Goal: Use online tool/utility: Utilize a website feature to perform a specific function

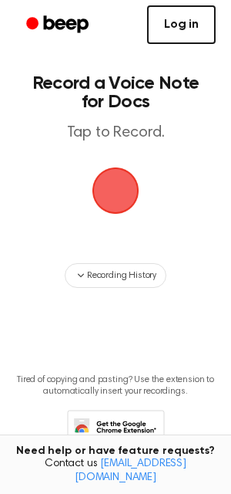
click at [164, 25] on link "Log in" at bounding box center [181, 24] width 69 height 39
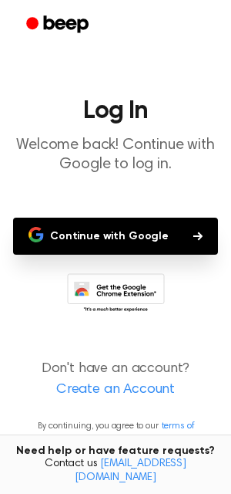
click at [112, 241] on button "Continue with Google" at bounding box center [115, 236] width 205 height 37
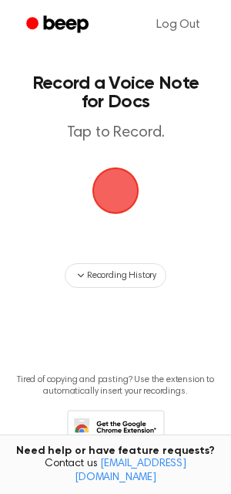
click at [99, 183] on span "button" at bounding box center [115, 190] width 43 height 43
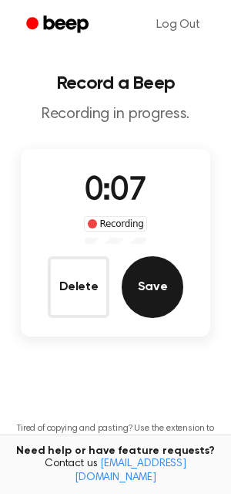
click at [143, 292] on button "Save" at bounding box center [153, 287] width 62 height 62
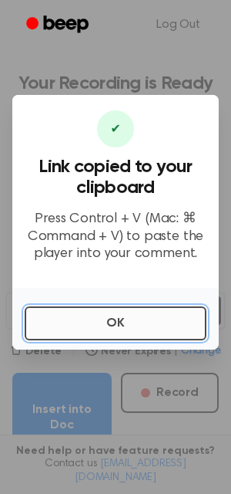
click at [117, 329] on button "OK" at bounding box center [116, 323] width 182 height 34
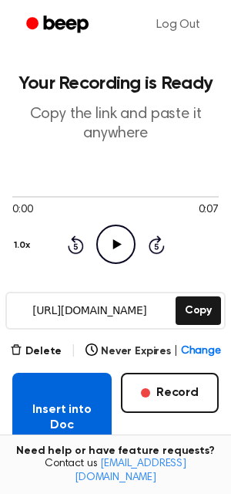
click at [72, 417] on button "Insert into Doc" at bounding box center [61, 417] width 99 height 89
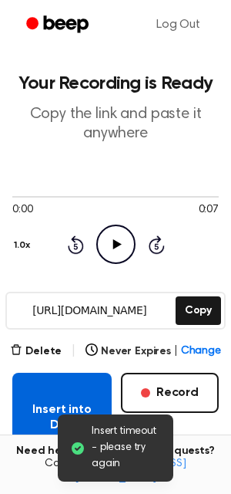
click at [46, 403] on button "Insert into Doc" at bounding box center [61, 417] width 99 height 89
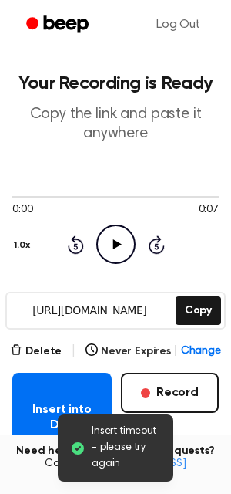
click at [180, 434] on div "Insert into Doc Record" at bounding box center [115, 417] width 207 height 89
click at [211, 435] on div "Insert into Doc Record" at bounding box center [115, 417] width 207 height 89
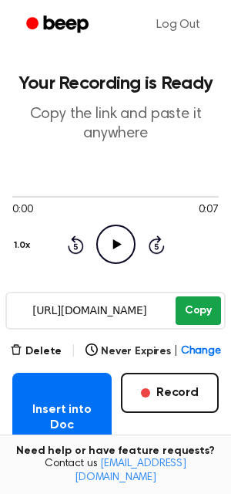
click at [194, 323] on button "Copy" at bounding box center [199, 310] width 46 height 29
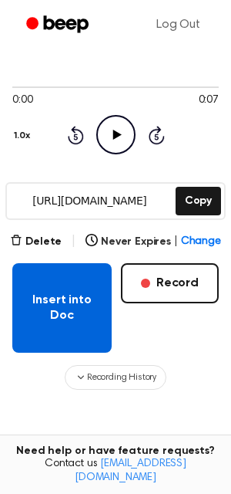
scroll to position [112, 0]
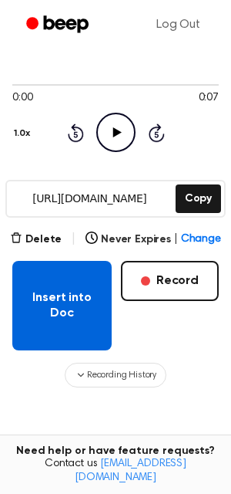
click at [58, 319] on button "Insert into Doc" at bounding box center [61, 305] width 99 height 89
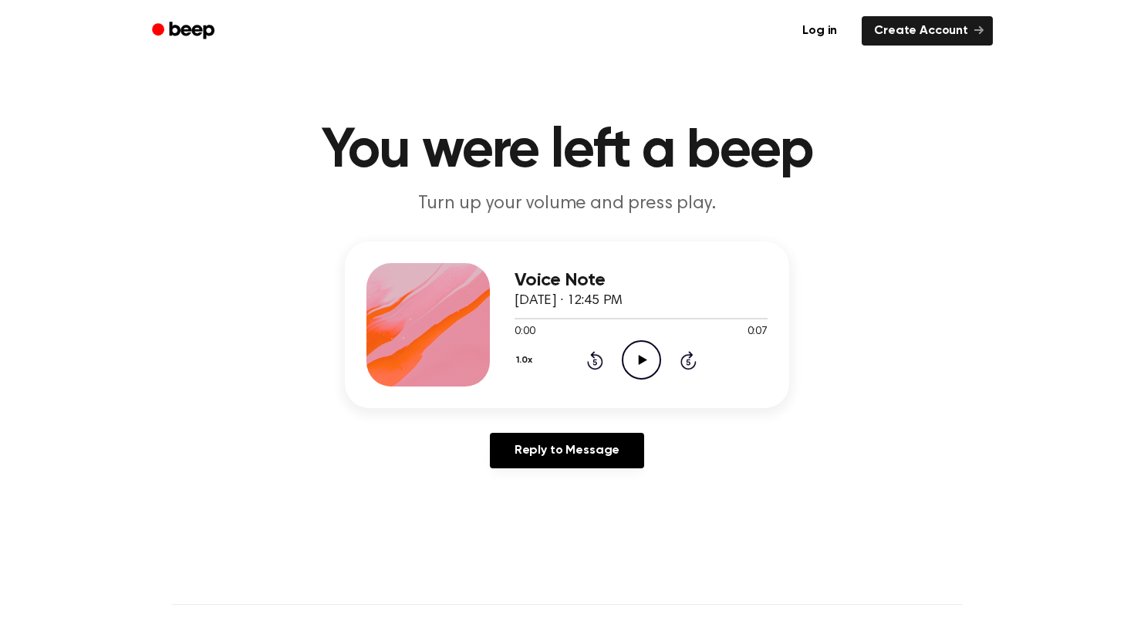
click at [634, 354] on icon "Play Audio" at bounding box center [641, 359] width 39 height 39
